Goal: Share content

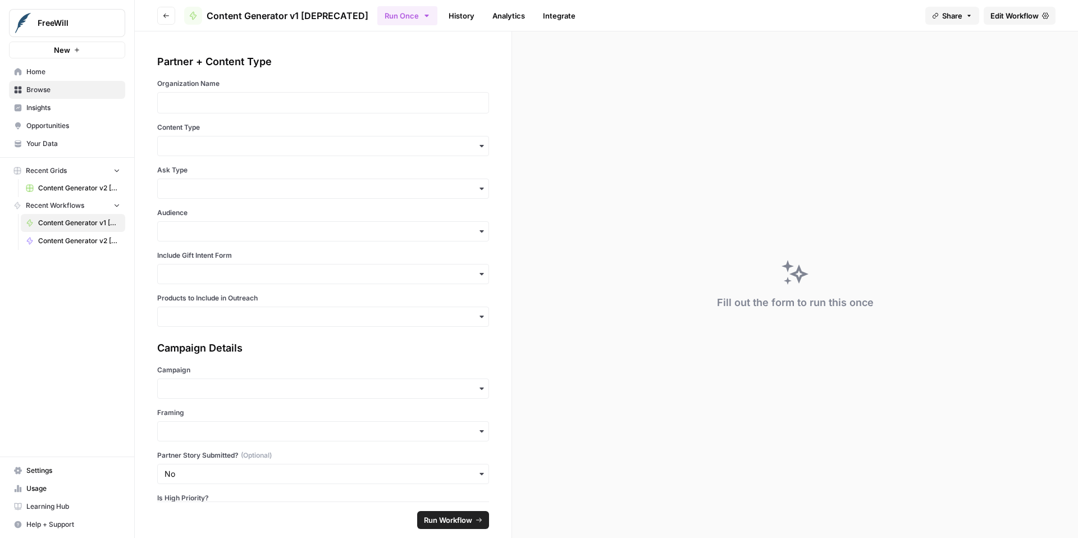
click at [66, 232] on link "Content Generator v2 [LIVE]" at bounding box center [73, 241] width 104 height 18
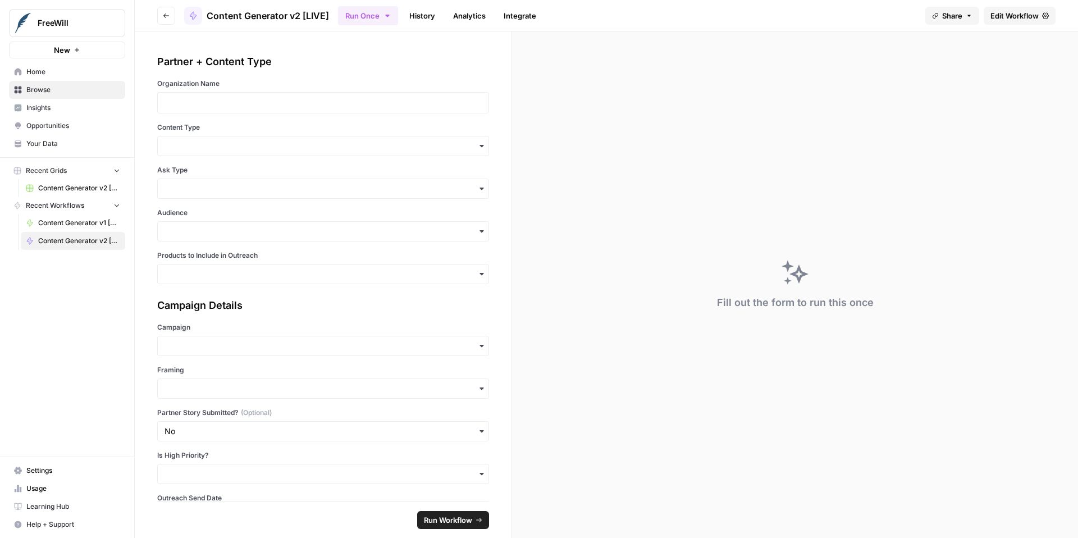
click at [962, 17] on button "Share" at bounding box center [952, 16] width 54 height 18
click at [955, 73] on button "Copy" at bounding box center [973, 70] width 37 height 11
click at [426, 16] on link "History" at bounding box center [422, 16] width 39 height 18
